Goal: Task Accomplishment & Management: Manage account settings

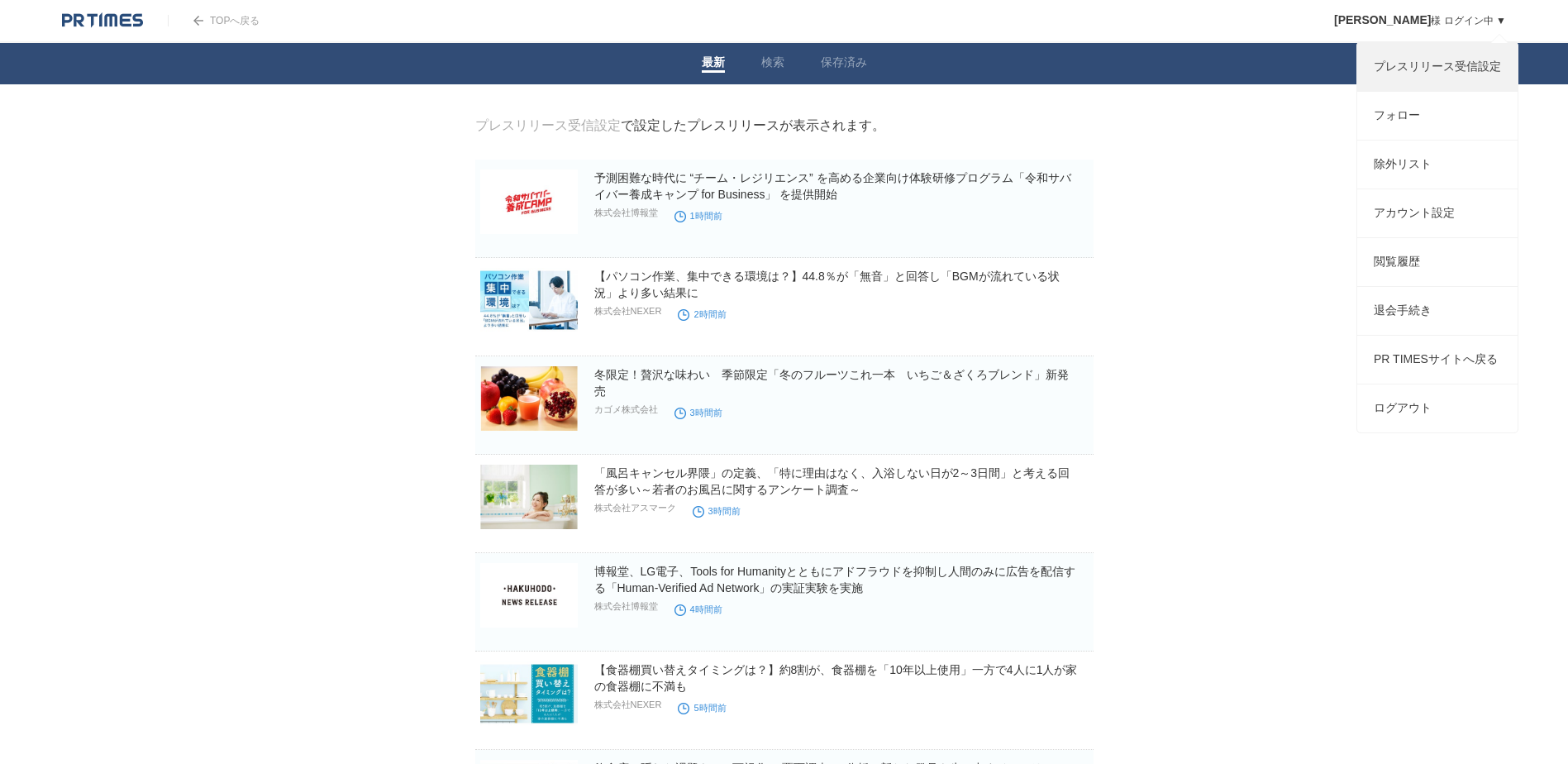
click at [1452, 70] on link "プレスリリース受信設定" at bounding box center [1437, 67] width 160 height 48
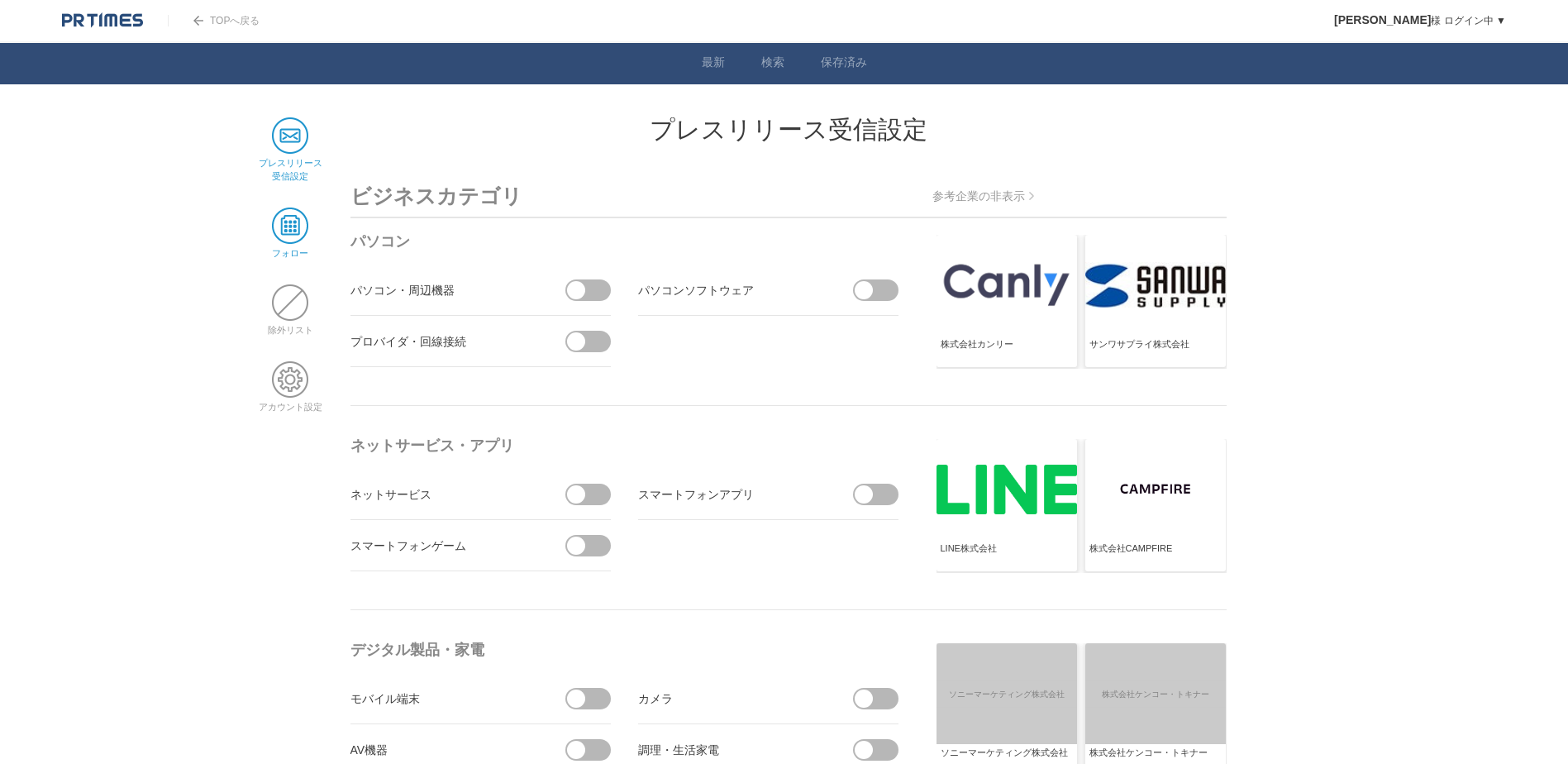
click at [303, 228] on span at bounding box center [290, 225] width 37 height 37
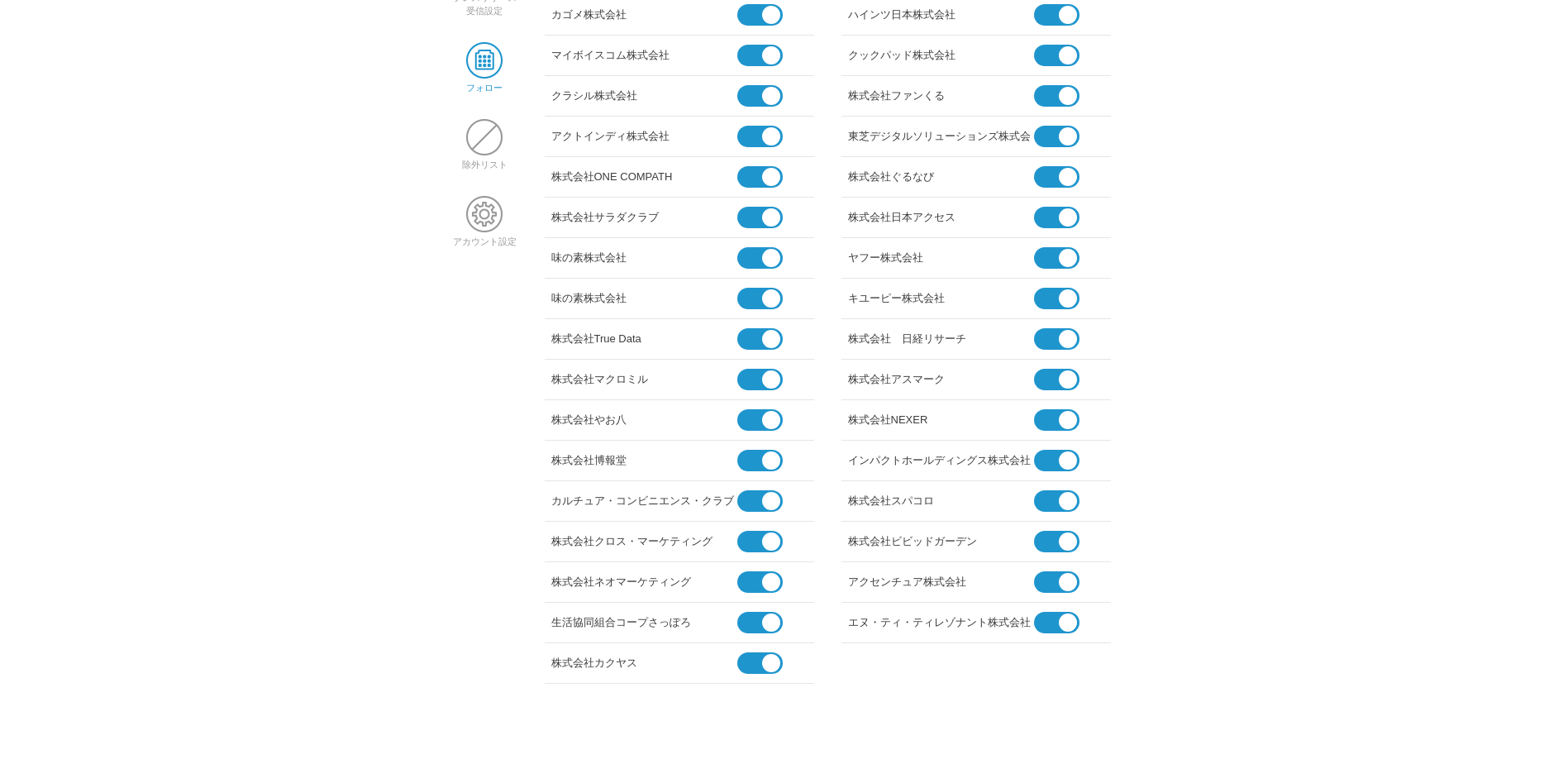
scroll to position [209, 0]
